Goal: Transaction & Acquisition: Purchase product/service

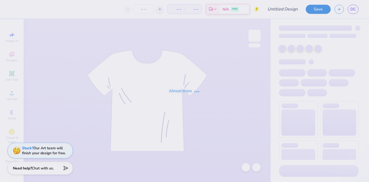
type input "[PERSON_NAME] : [GEOGRAPHIC_DATA]"
type input "24"
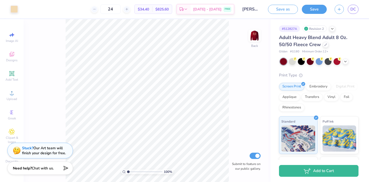
click at [349, 61] on div at bounding box center [319, 61] width 78 height 7
click at [346, 61] on icon at bounding box center [345, 61] width 4 height 4
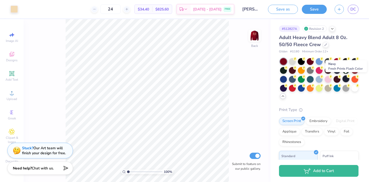
click at [347, 79] on div at bounding box center [345, 79] width 7 height 7
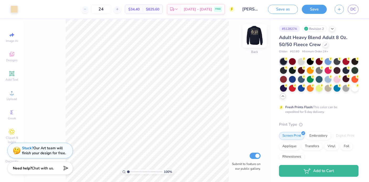
click at [256, 34] on img at bounding box center [254, 35] width 21 height 21
click at [253, 36] on img at bounding box center [254, 35] width 21 height 21
click at [251, 39] on img at bounding box center [254, 35] width 21 height 21
click at [350, 5] on link "DC" at bounding box center [352, 9] width 11 height 9
click at [349, 7] on link "DC" at bounding box center [352, 9] width 11 height 9
